Goal: Task Accomplishment & Management: Manage account settings

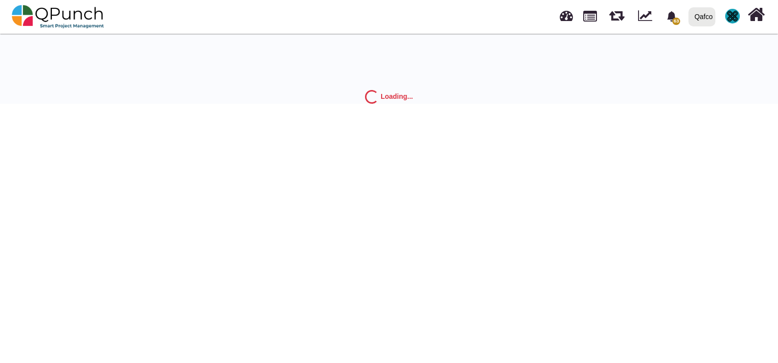
click at [734, 6] on div at bounding box center [733, 16] width 22 height 22
click at [693, 82] on link "Logout" at bounding box center [702, 86] width 85 height 14
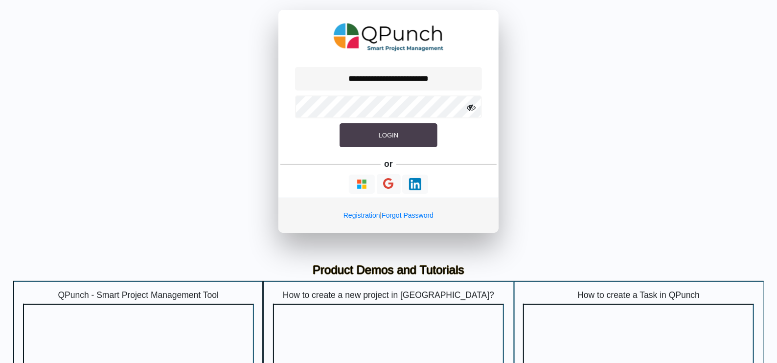
click at [391, 129] on button "Login" at bounding box center [389, 135] width 98 height 24
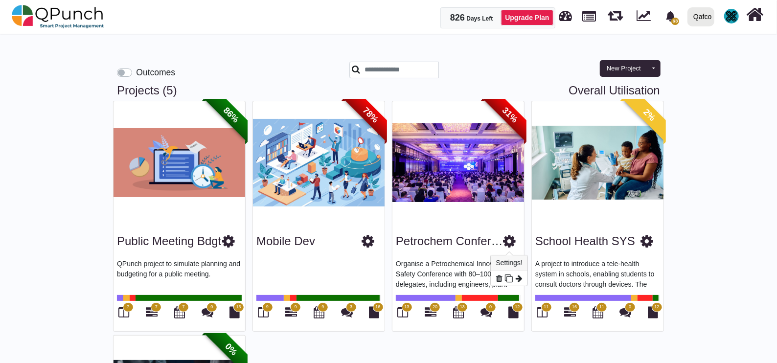
click at [513, 239] on icon at bounding box center [509, 241] width 13 height 15
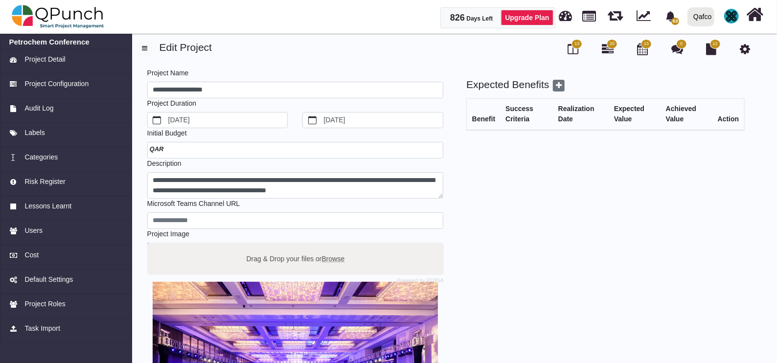
click at [194, 148] on div at bounding box center [295, 150] width 297 height 17
